Goal: Transaction & Acquisition: Purchase product/service

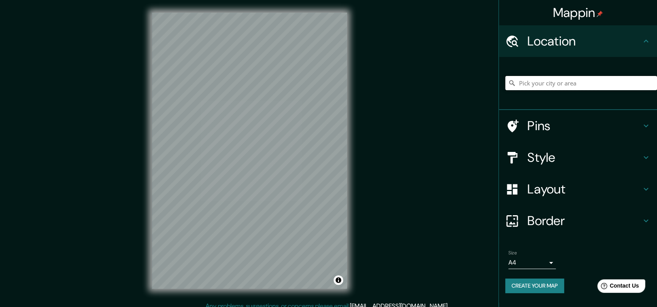
click at [543, 82] on input "Pick your city or area" at bounding box center [582, 83] width 152 height 14
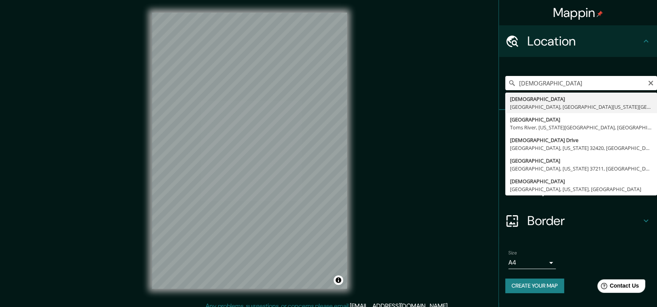
type input "[DEMOGRAPHIC_DATA], [GEOGRAPHIC_DATA], [GEOGRAPHIC_DATA][US_STATE][GEOGRAPHIC_D…"
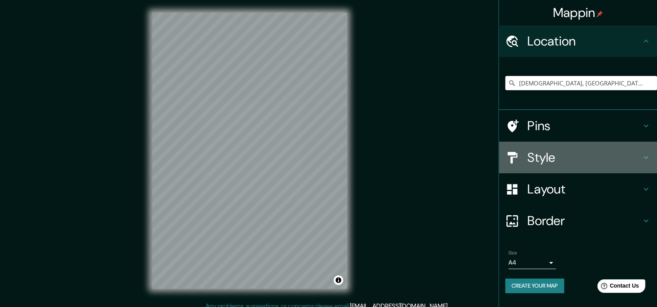
click at [645, 156] on icon at bounding box center [646, 157] width 9 height 9
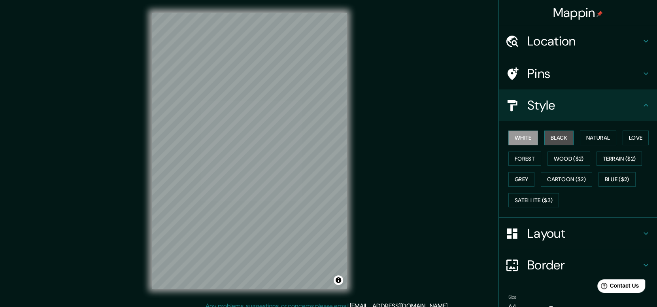
click at [555, 136] on button "Black" at bounding box center [560, 138] width 30 height 15
click at [589, 138] on button "Natural" at bounding box center [598, 138] width 36 height 15
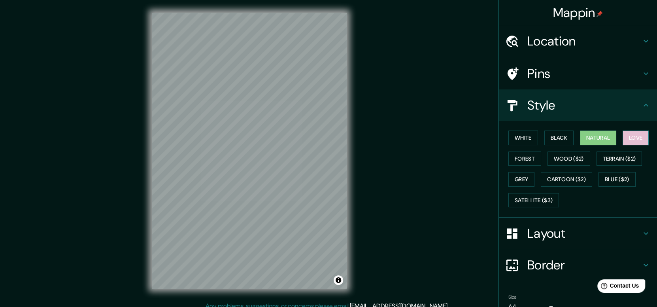
click at [631, 138] on button "Love" at bounding box center [636, 138] width 26 height 15
click at [521, 159] on button "Forest" at bounding box center [525, 158] width 33 height 15
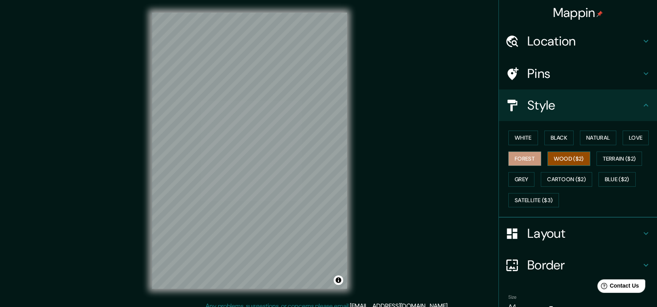
click at [566, 162] on button "Wood ($2)" at bounding box center [569, 158] width 43 height 15
click at [535, 197] on button "Satellite ($3)" at bounding box center [534, 200] width 51 height 15
click at [350, 125] on div "© Mapbox © OpenStreetMap Improve this map © Maxar" at bounding box center [249, 150] width 221 height 301
click at [366, 138] on div "Mappin Location Christiansted, Saint Croix, US Virgin Islands Pins Style White …" at bounding box center [328, 157] width 657 height 314
click at [349, 138] on div "© Mapbox © OpenStreetMap Improve this map © Maxar" at bounding box center [249, 150] width 221 height 301
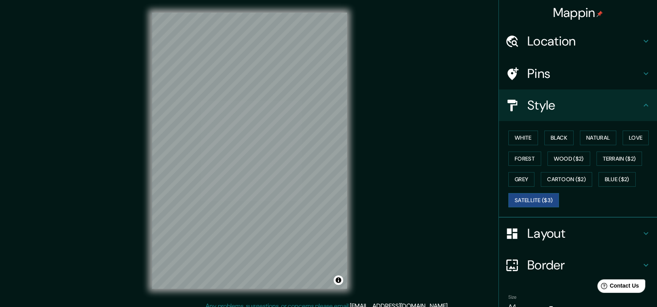
click at [368, 107] on div "Mappin Location Christiansted, Saint Croix, US Virgin Islands Pins Style White …" at bounding box center [328, 157] width 657 height 314
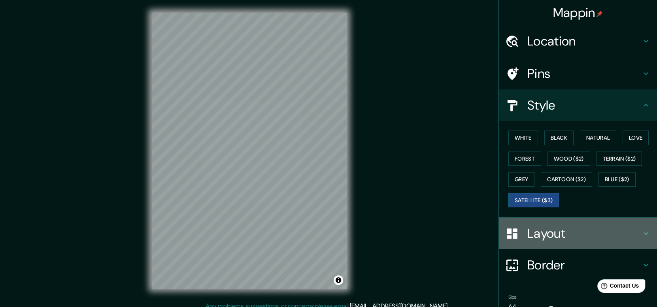
click at [540, 235] on h4 "Layout" at bounding box center [585, 233] width 114 height 16
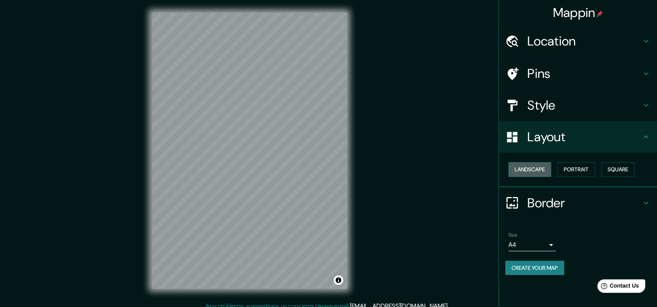
click at [523, 169] on button "Landscape" at bounding box center [530, 169] width 43 height 15
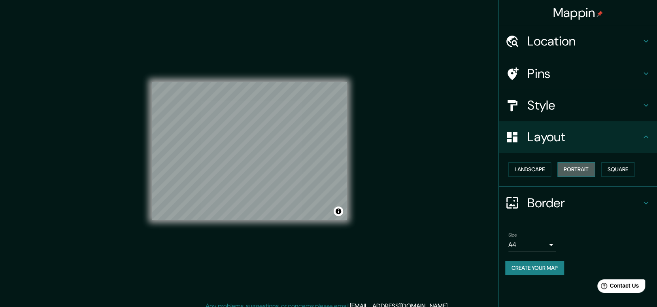
click at [579, 165] on button "Portrait" at bounding box center [577, 169] width 38 height 15
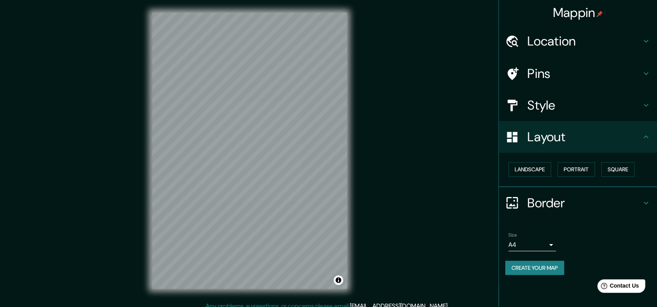
click at [561, 201] on h4 "Border" at bounding box center [585, 203] width 114 height 16
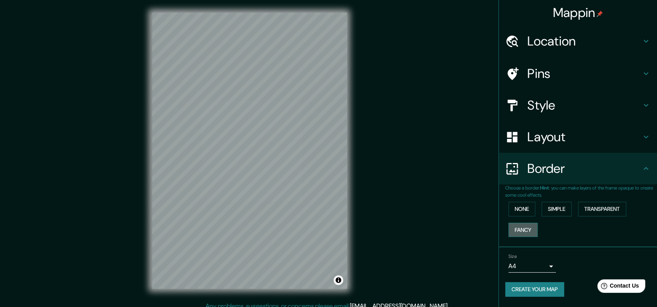
click at [525, 229] on button "Fancy" at bounding box center [523, 230] width 29 height 15
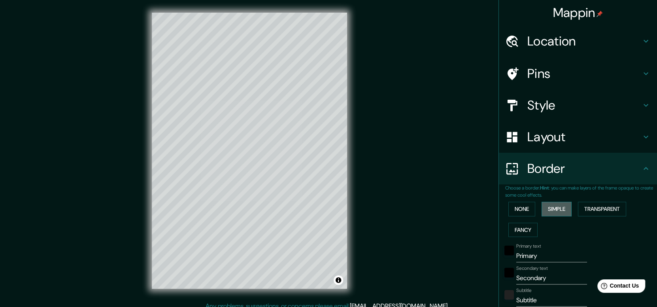
click at [550, 207] on button "Simple" at bounding box center [557, 209] width 30 height 15
click at [513, 230] on button "Fancy" at bounding box center [523, 230] width 29 height 15
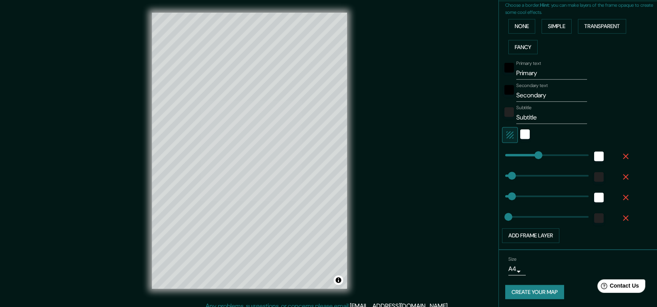
scroll to position [184, 0]
click at [532, 291] on button "Create your map" at bounding box center [535, 291] width 59 height 15
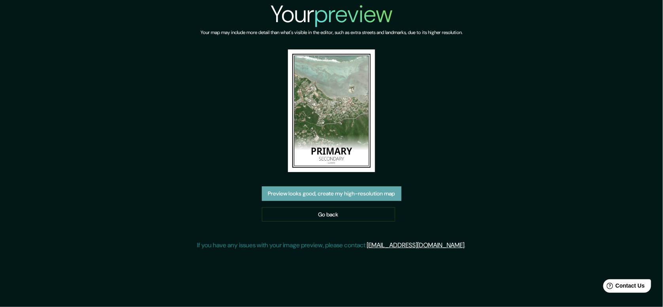
click at [328, 196] on button "Preview looks good, create my high-resolution map" at bounding box center [332, 193] width 140 height 15
